Goal: Transaction & Acquisition: Purchase product/service

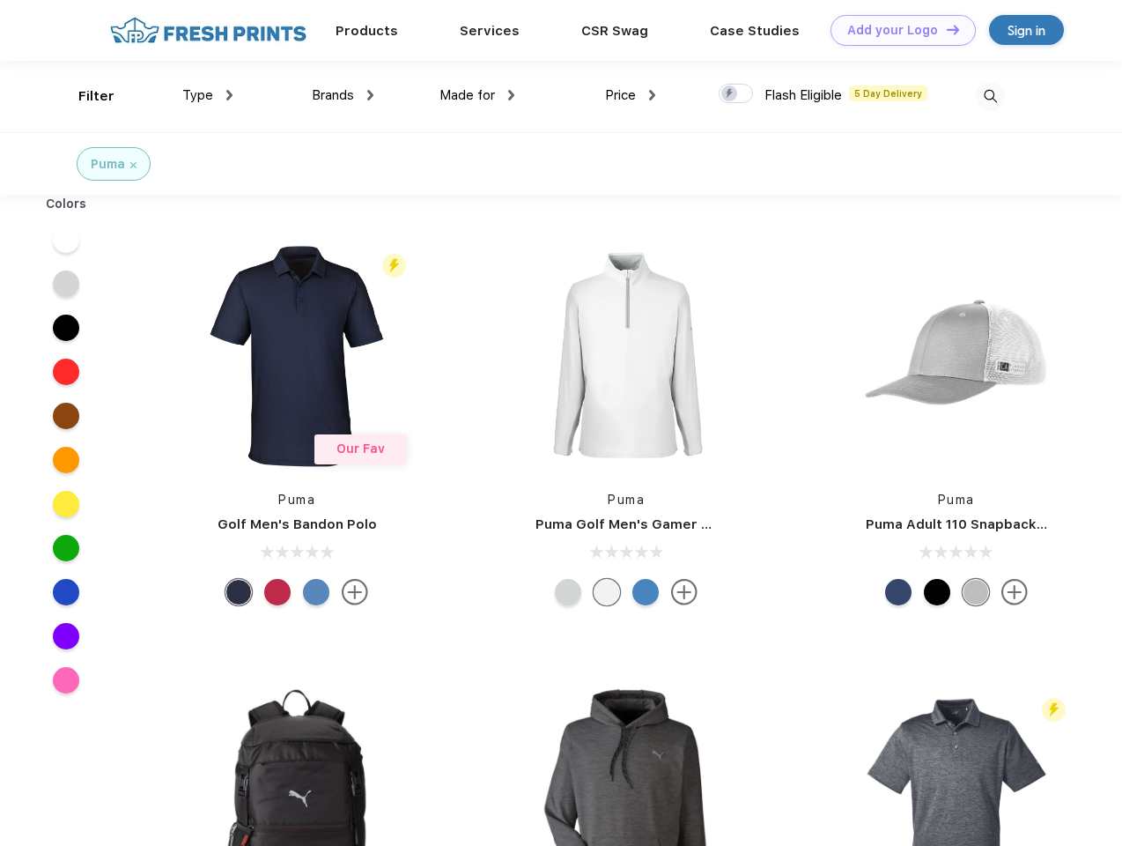
scroll to position [1, 0]
click at [897, 30] on link "Add your Logo Design Tool" at bounding box center [903, 30] width 145 height 31
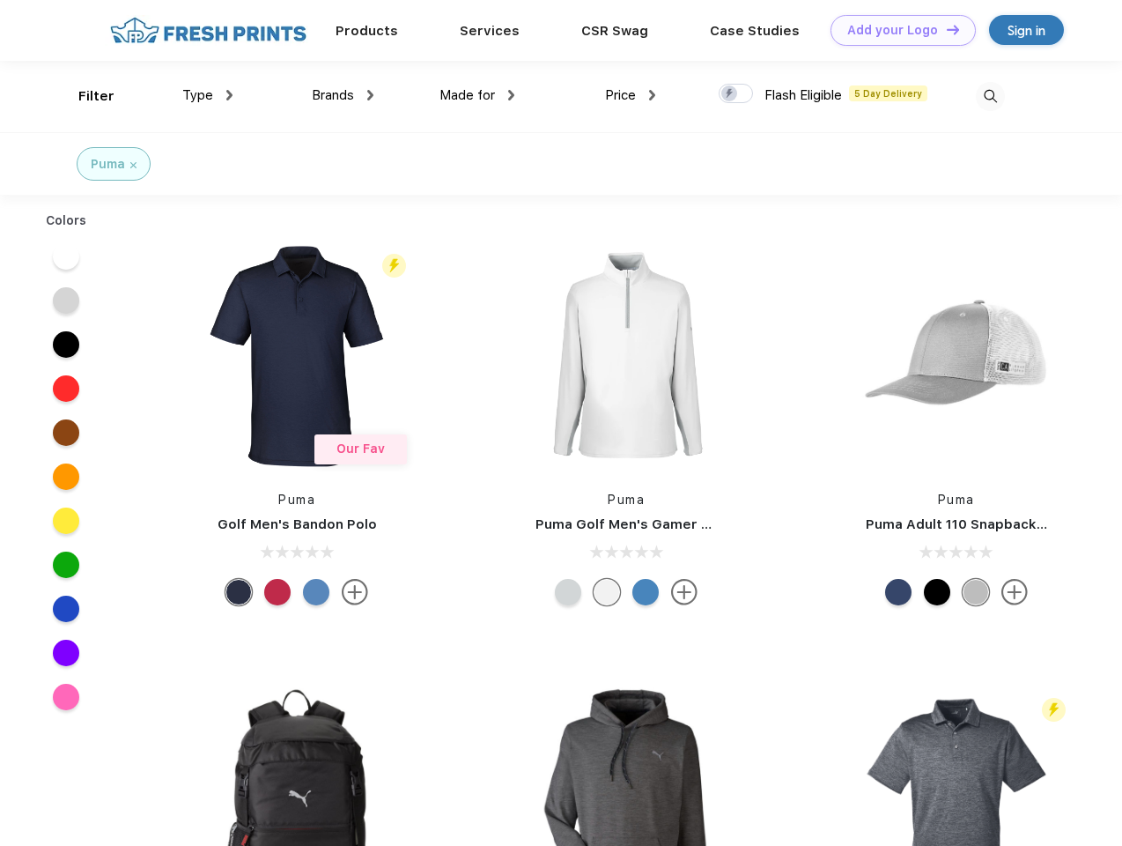
click at [0, 0] on div "Design Tool" at bounding box center [0, 0] width 0 height 0
click at [945, 29] on link "Add your Logo Design Tool" at bounding box center [903, 30] width 145 height 31
click at [85, 96] on div "Filter" at bounding box center [96, 96] width 36 height 20
click at [208, 95] on span "Type" at bounding box center [197, 95] width 31 height 16
click at [343, 95] on span "Brands" at bounding box center [333, 95] width 42 height 16
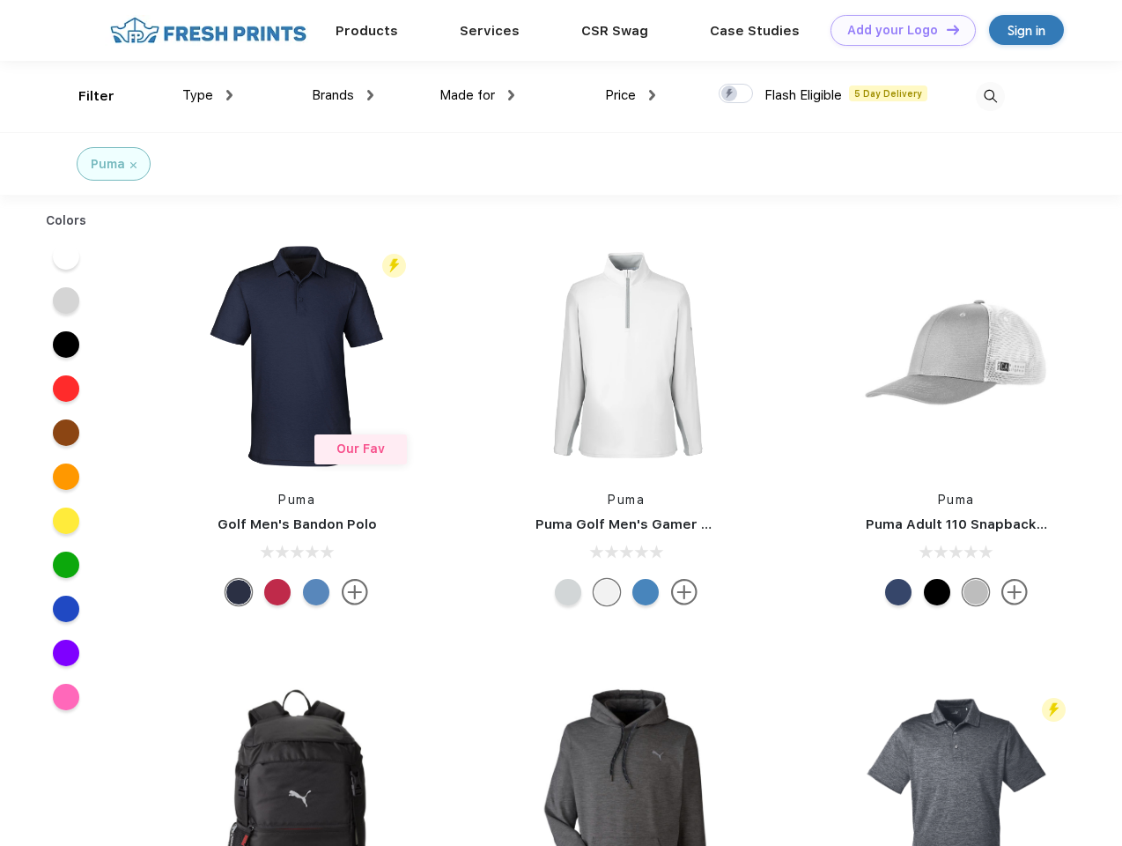
click at [477, 95] on span "Made for" at bounding box center [467, 95] width 55 height 16
click at [631, 95] on span "Price" at bounding box center [620, 95] width 31 height 16
click at [736, 94] on div at bounding box center [736, 93] width 34 height 19
click at [730, 94] on input "checkbox" at bounding box center [724, 88] width 11 height 11
click at [990, 96] on img at bounding box center [990, 96] width 29 height 29
